Goal: Check status: Check status

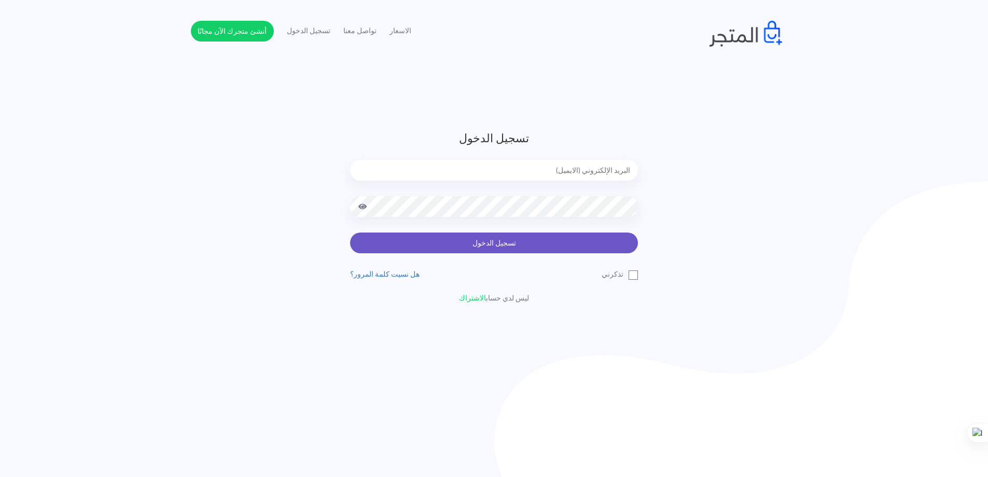
type input "yelkholy2@gmail.com"
click at [520, 247] on button "تسجيل الدخول" at bounding box center [494, 242] width 288 height 21
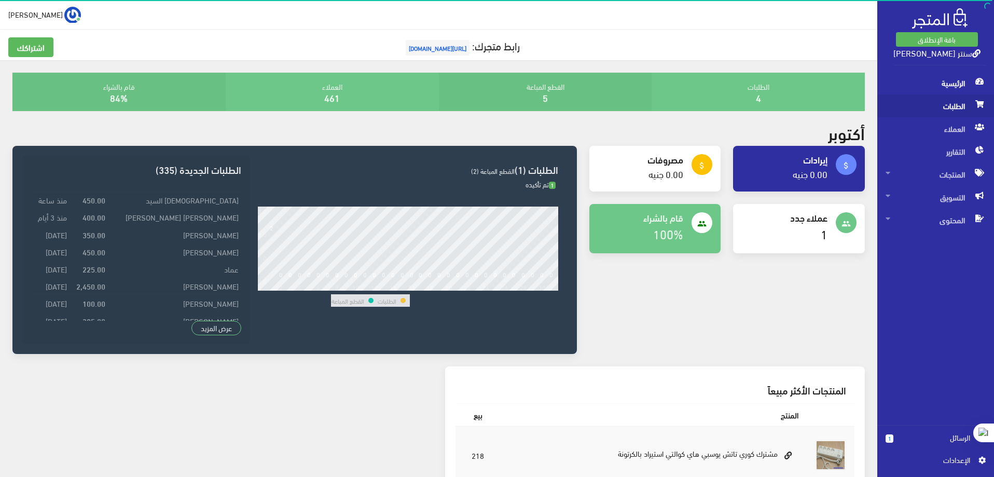
click at [952, 108] on span "الطلبات" at bounding box center [935, 105] width 100 height 23
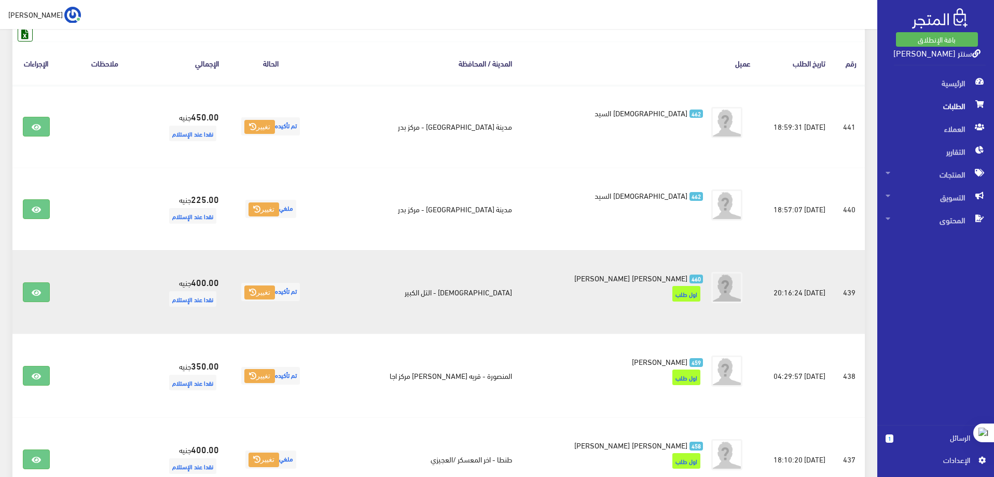
scroll to position [156, 0]
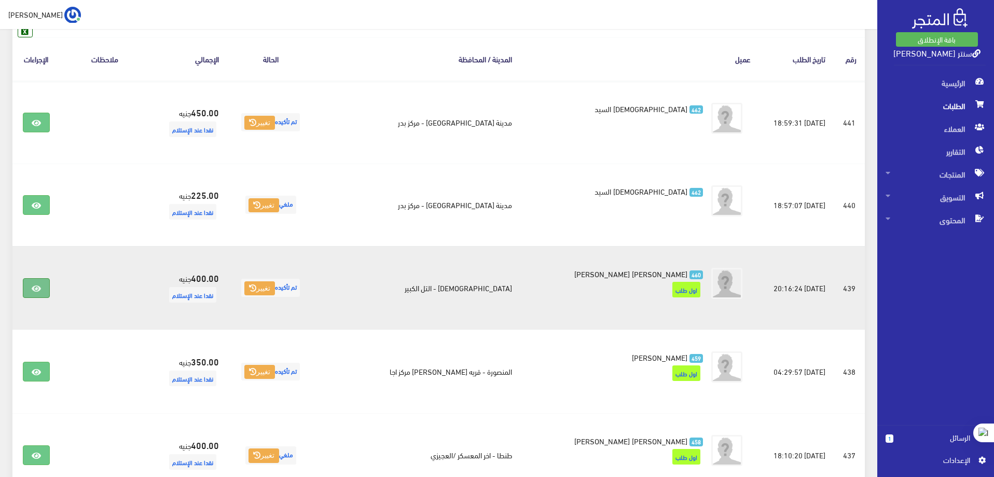
click at [41, 285] on icon at bounding box center [36, 288] width 9 height 8
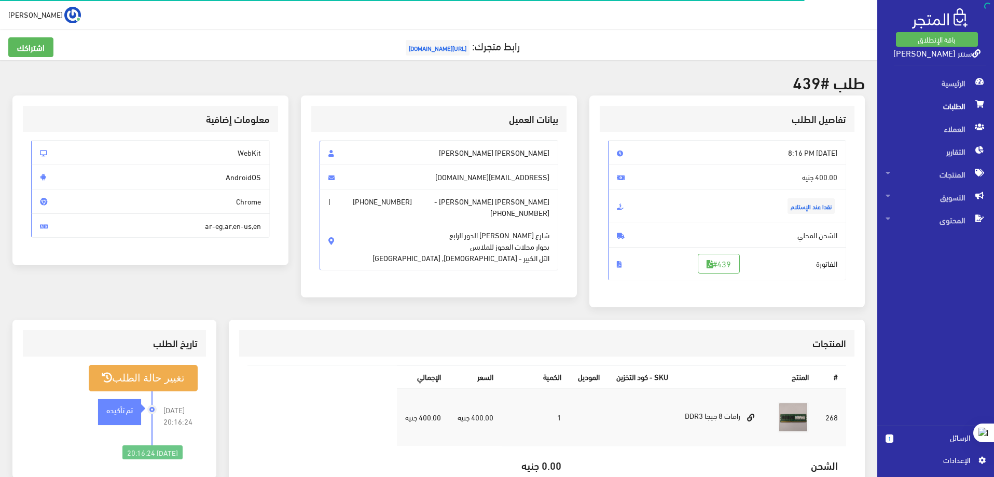
scroll to position [52, 0]
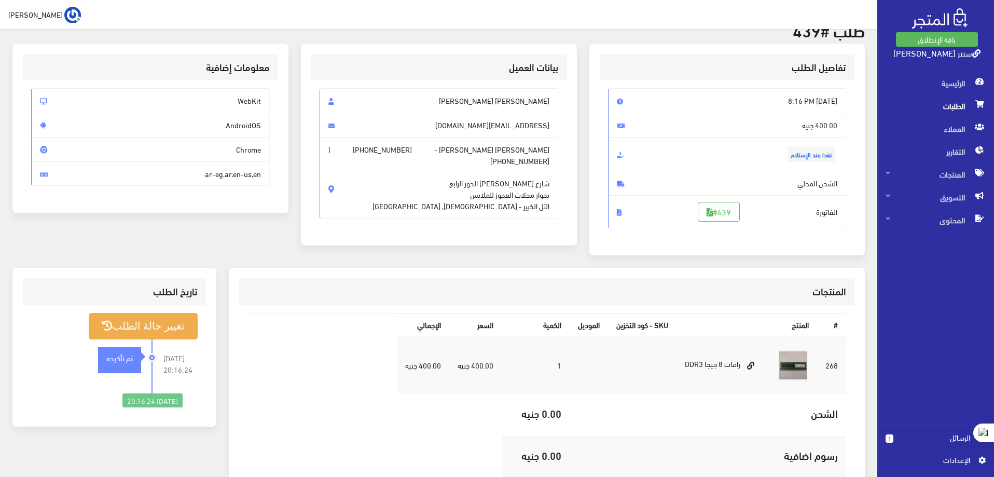
drag, startPoint x: 570, startPoint y: 425, endPoint x: 505, endPoint y: 419, distance: 65.6
click at [505, 419] on tr "الشحن 0.00 جنيه" at bounding box center [621, 415] width 449 height 42
click at [495, 434] on table "# المنتج SKU - كود التخزين الموديل الكمية السعر اﻹجمالي 268 1" at bounding box center [546, 416] width 598 height 207
drag, startPoint x: 512, startPoint y: 458, endPoint x: 565, endPoint y: 456, distance: 52.9
click at [565, 456] on td "0.00 جنيه" at bounding box center [535, 457] width 68 height 42
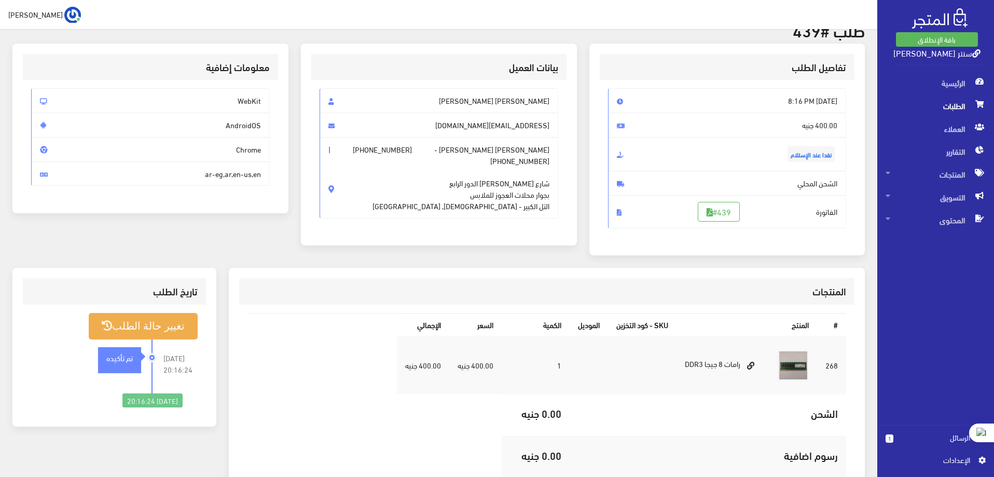
click at [406, 439] on table "# المنتج SKU - كود التخزين الموديل الكمية السعر اﻹجمالي 268 1" at bounding box center [546, 416] width 598 height 207
click at [950, 104] on span "الطلبات" at bounding box center [935, 105] width 100 height 23
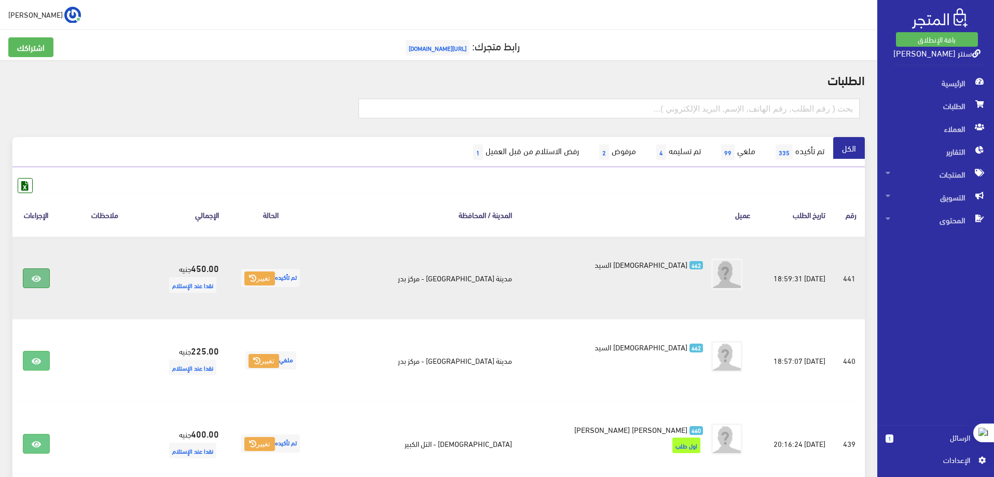
click at [30, 270] on link at bounding box center [36, 278] width 27 height 20
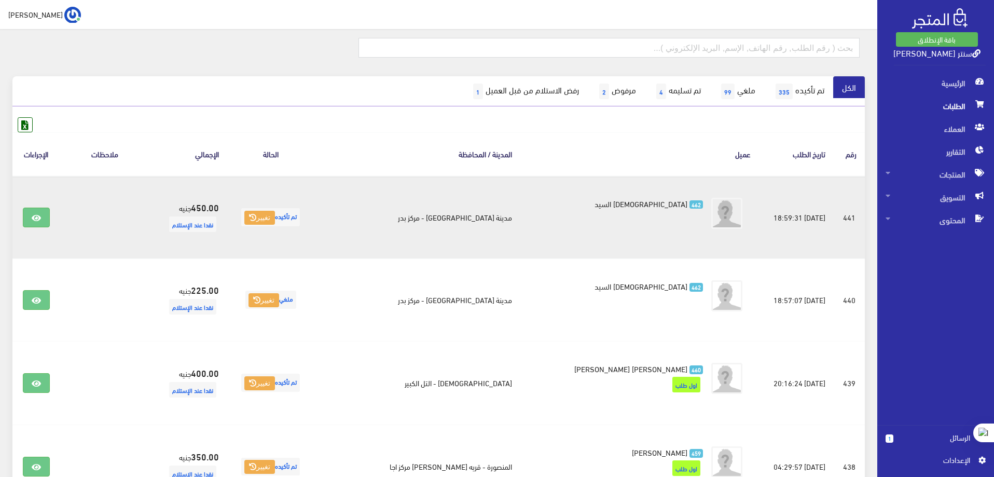
scroll to position [52, 0]
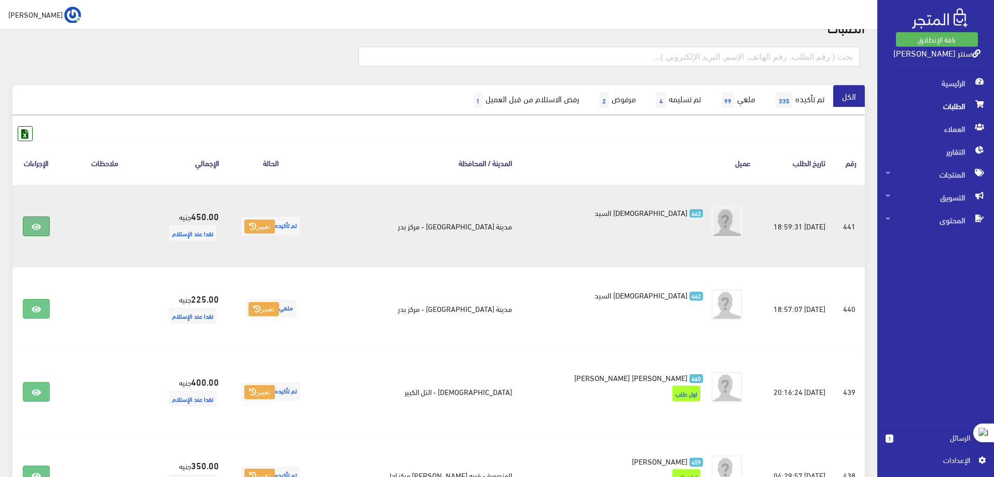
click at [37, 225] on icon at bounding box center [36, 226] width 9 height 8
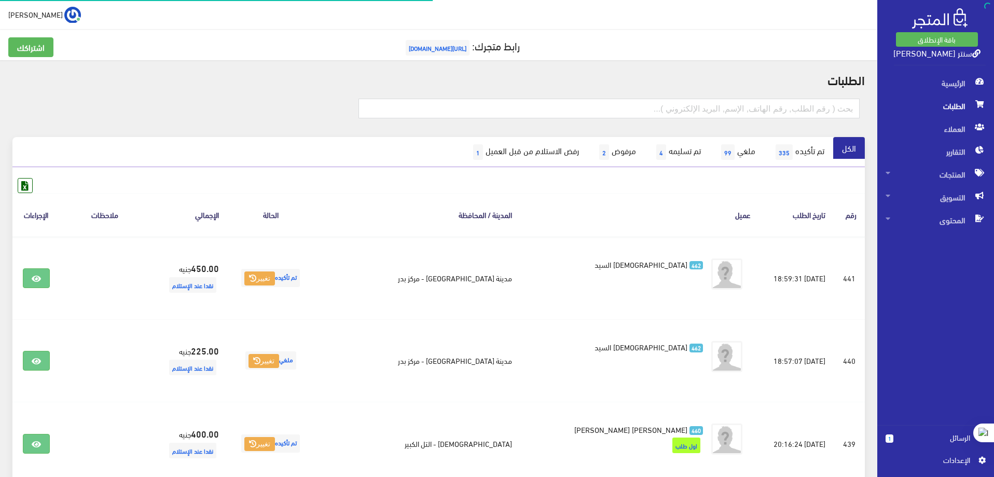
scroll to position [47, 0]
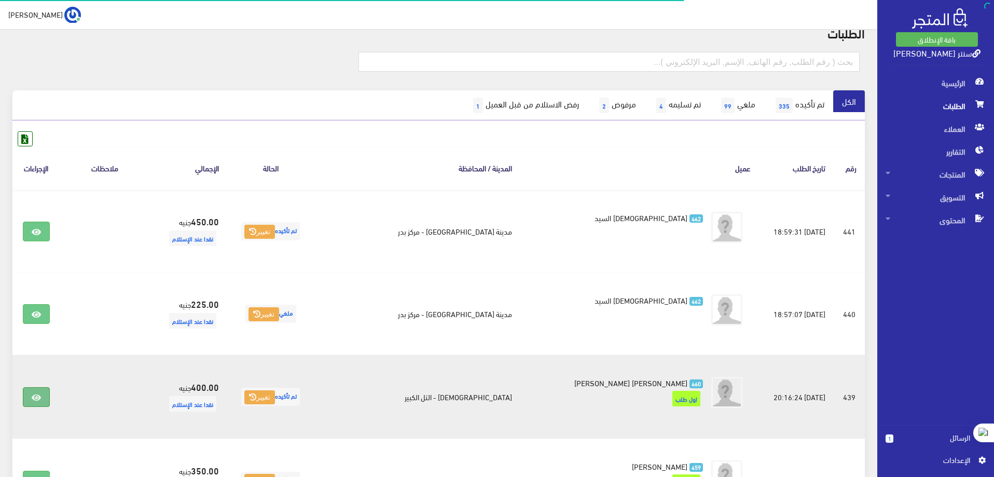
click at [47, 399] on link at bounding box center [36, 397] width 27 height 20
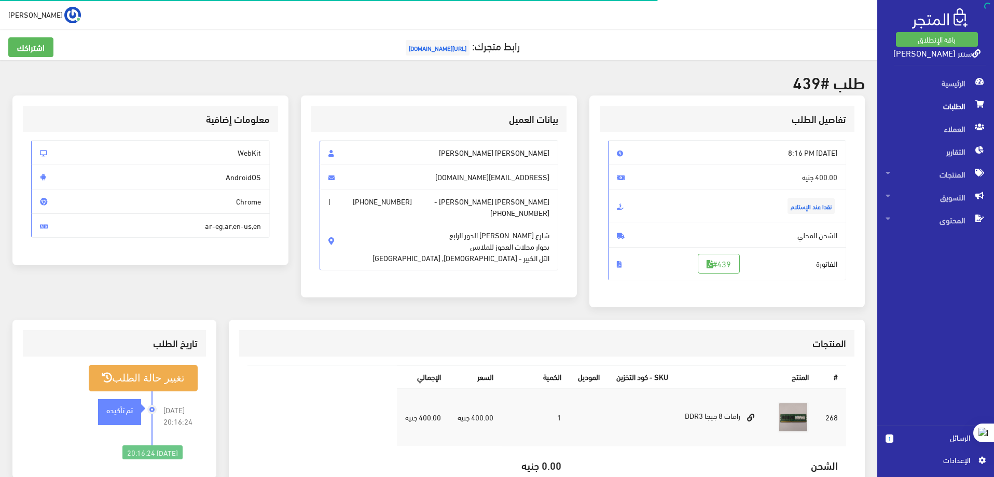
scroll to position [104, 0]
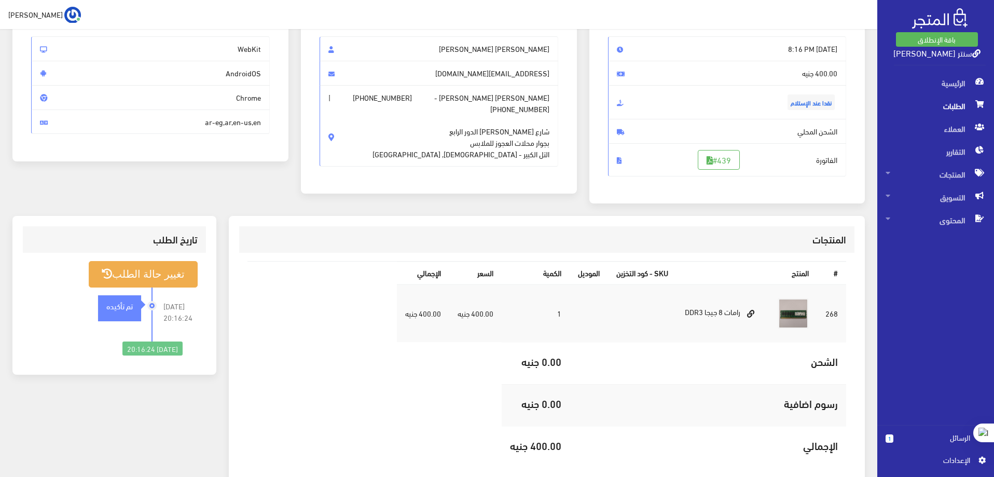
drag, startPoint x: 552, startPoint y: 120, endPoint x: 457, endPoint y: 147, distance: 98.5
click at [457, 147] on span "محمد ياسر محمد عبدالله - +201102570040 | +201102190476 شارع احمد عرابي الدور ال…" at bounding box center [438, 125] width 239 height 81
copy span "شارع احمد عرابي الدور الرابع بجوار محلات العجوز للملابس التل الكبير - الإسماعيل…"
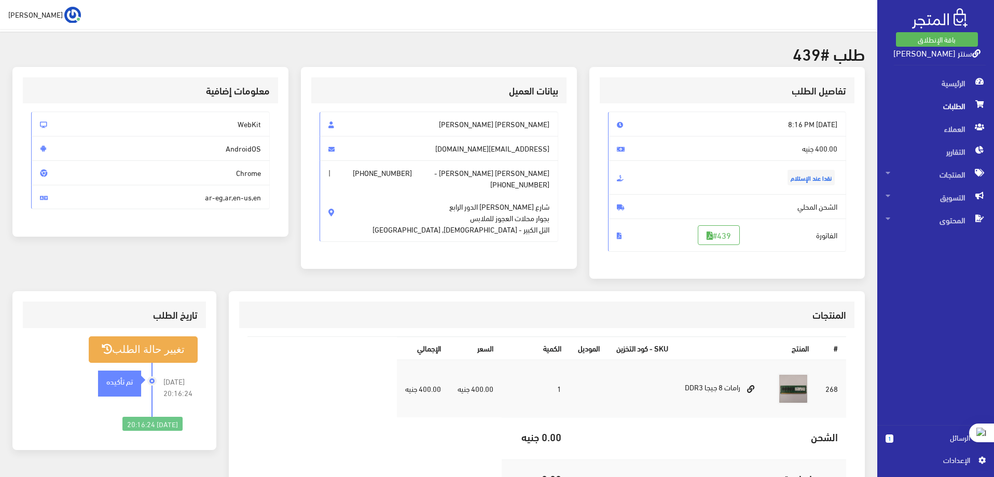
scroll to position [52, 0]
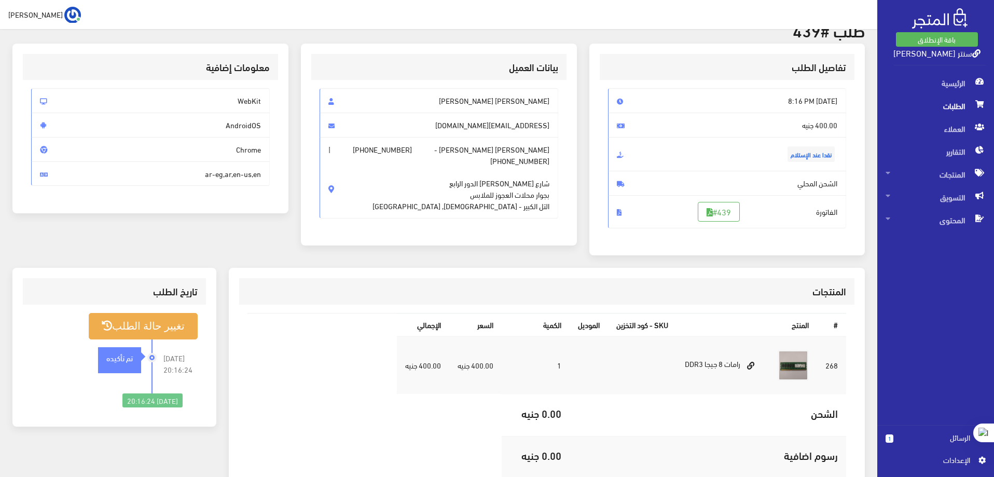
click at [547, 101] on span "محمد ياسر محمد عبدالله" at bounding box center [438, 100] width 239 height 25
drag, startPoint x: 548, startPoint y: 101, endPoint x: 427, endPoint y: 101, distance: 120.8
click at [427, 101] on span "[PERSON_NAME] [PERSON_NAME]" at bounding box center [438, 100] width 239 height 25
copy span "[PERSON_NAME] [PERSON_NAME]"
click at [412, 151] on span "+201102570040" at bounding box center [382, 149] width 59 height 11
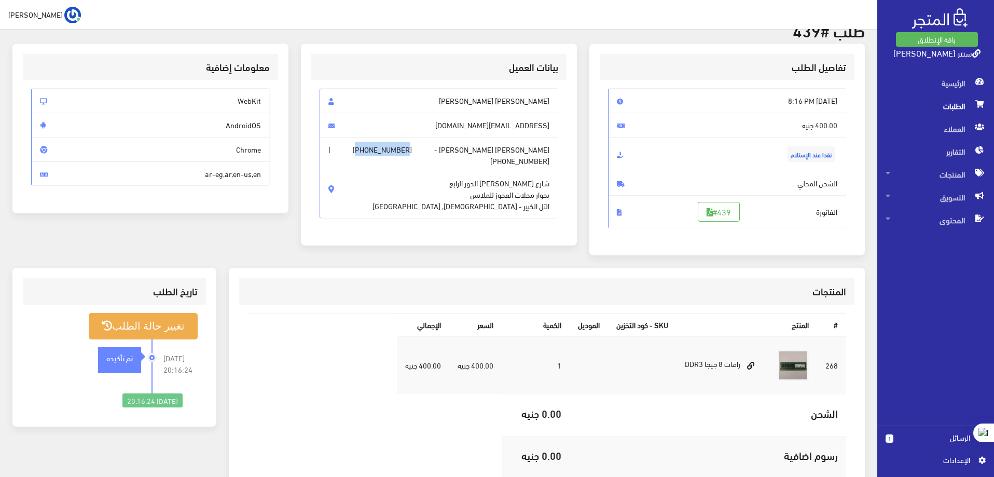
click at [412, 151] on span "+201102570040" at bounding box center [382, 149] width 59 height 11
copy span "201102570040"
click at [490, 155] on span "+201102190476" at bounding box center [519, 160] width 59 height 11
copy span "201102190476"
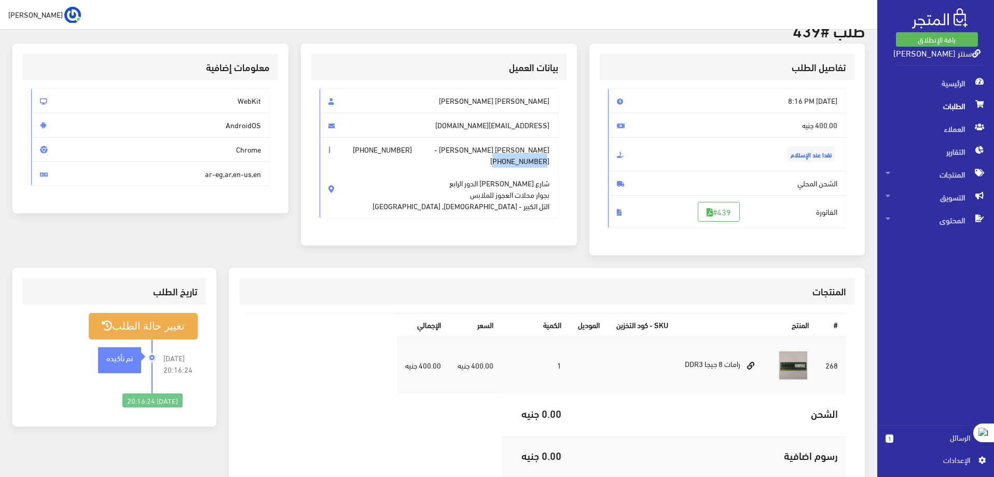
click at [381, 184] on span "محمد ياسر محمد عبدالله - +201102570040 | +201102190476 شارع احمد عرابي الدور ال…" at bounding box center [438, 177] width 239 height 81
click at [940, 108] on span "الطلبات" at bounding box center [935, 105] width 100 height 23
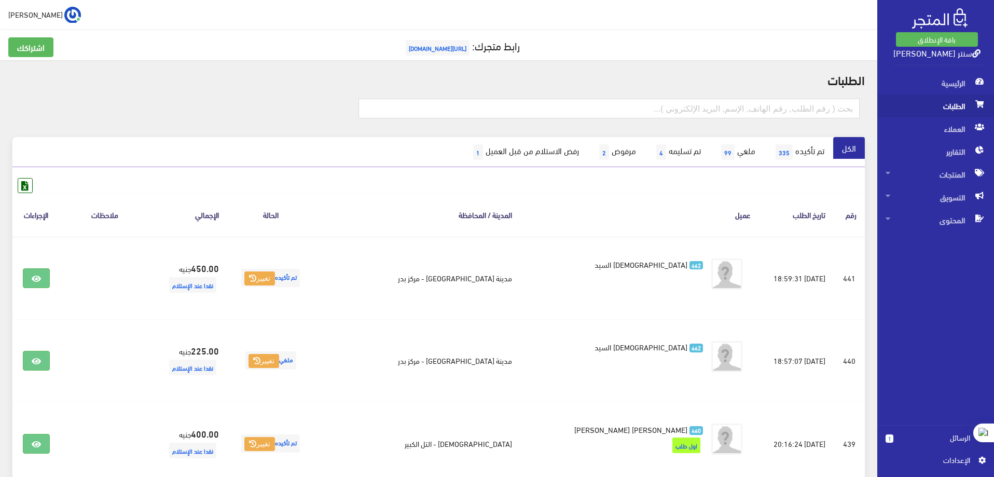
click at [947, 109] on span "الطلبات" at bounding box center [935, 105] width 100 height 23
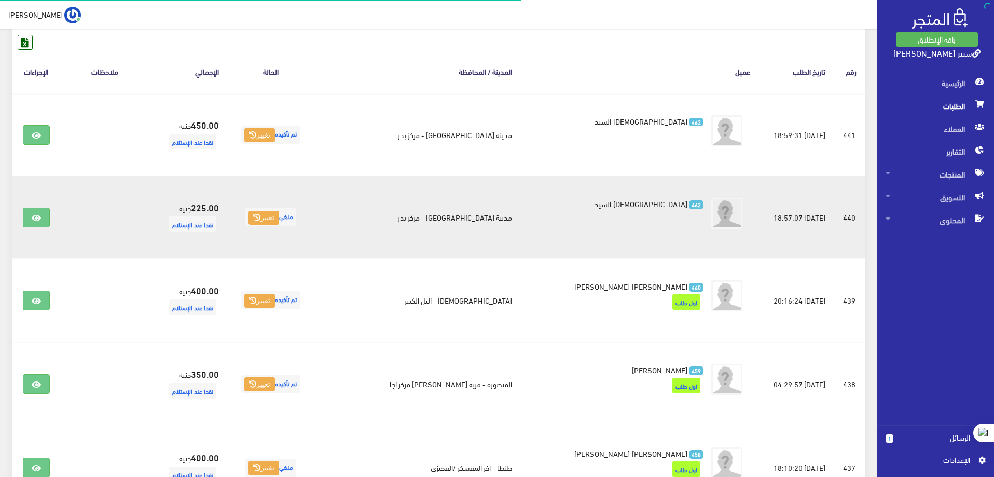
scroll to position [156, 0]
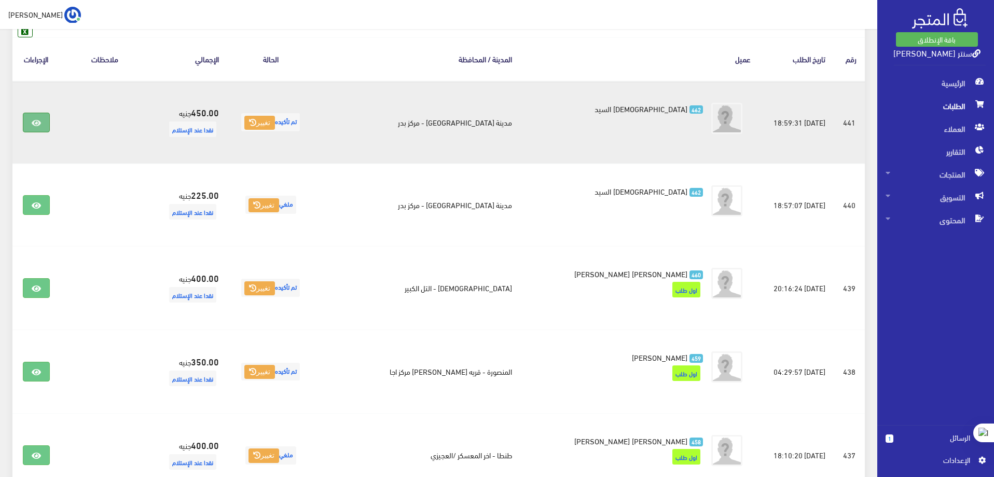
click at [35, 119] on icon at bounding box center [36, 123] width 9 height 8
